Goal: Task Accomplishment & Management: Manage account settings

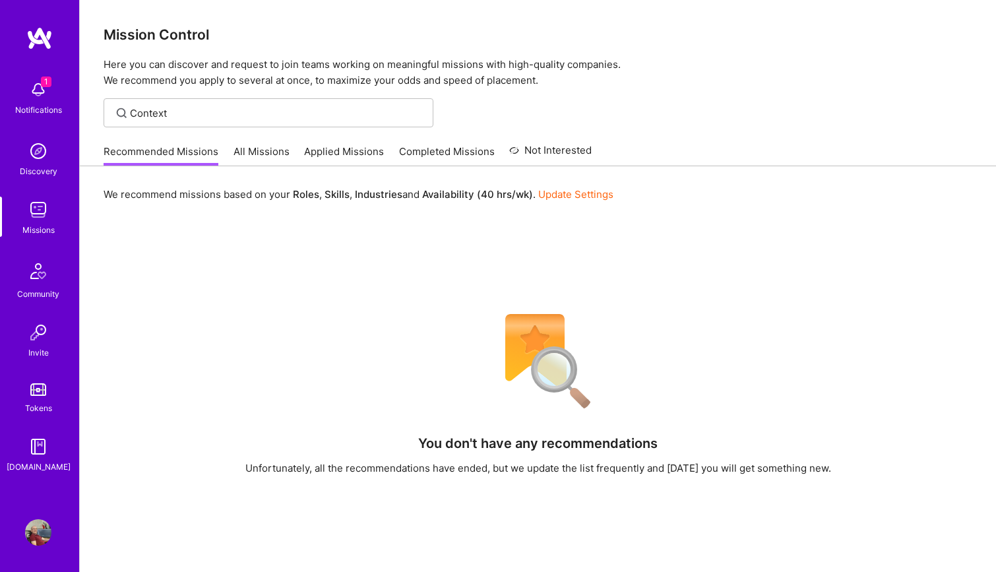
click at [46, 84] on div "1 Notifications Discovery Missions Community Invite Tokens [DOMAIN_NAME]" at bounding box center [39, 274] width 79 height 400
click at [46, 84] on span "1" at bounding box center [46, 82] width 11 height 11
click at [449, 233] on div "1 1 Notifications Discovery Missions Community Invite Tokens [DOMAIN_NAME] Prof…" at bounding box center [498, 386] width 996 height 772
click at [332, 144] on link "Applied Missions" at bounding box center [344, 155] width 80 height 22
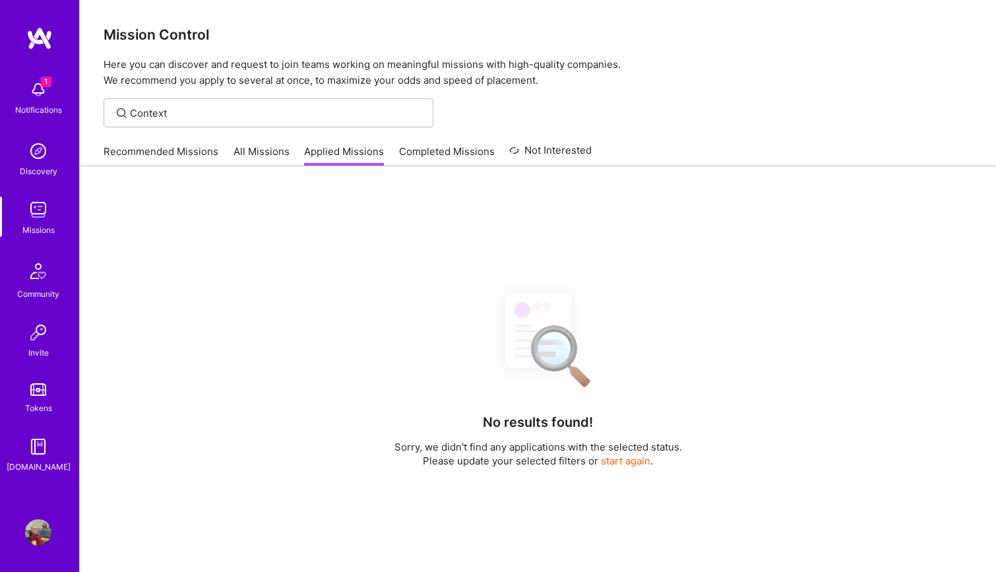
click at [245, 153] on link "All Missions" at bounding box center [262, 155] width 56 height 22
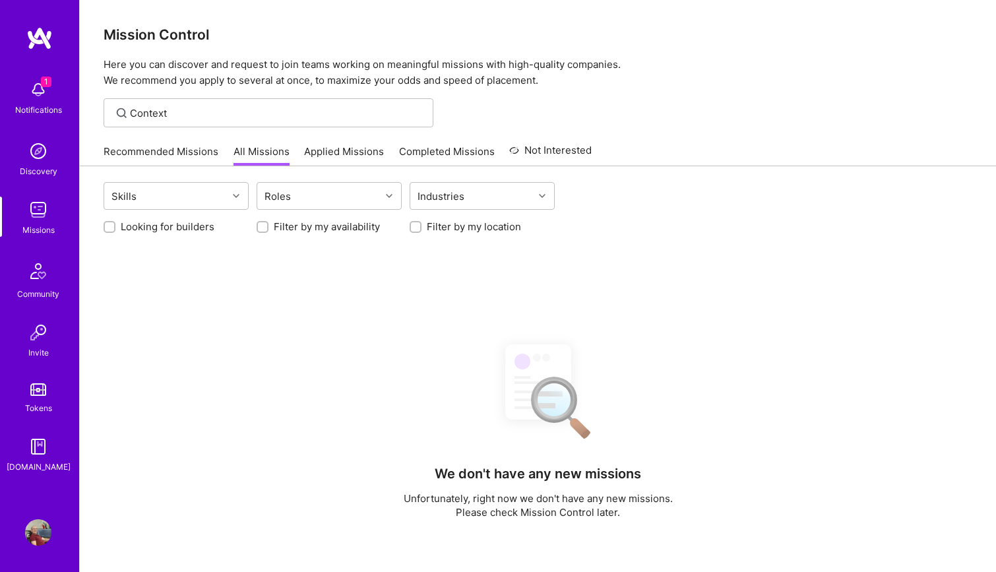
click at [340, 143] on div "Recommended Missions All Missions Applied Missions Completed Missions Not Inter…" at bounding box center [348, 151] width 488 height 28
click at [344, 161] on link "Applied Missions" at bounding box center [344, 155] width 80 height 22
